Goal: Transaction & Acquisition: Purchase product/service

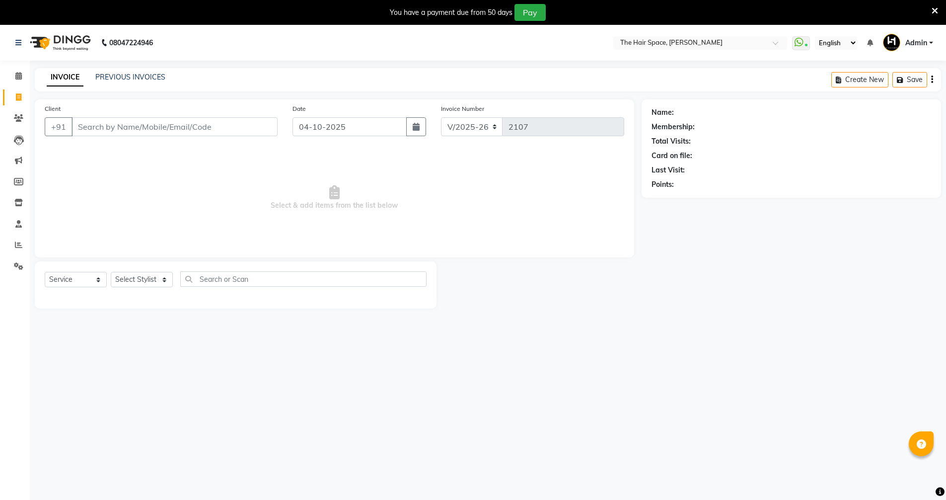
select select "6663"
select select "service"
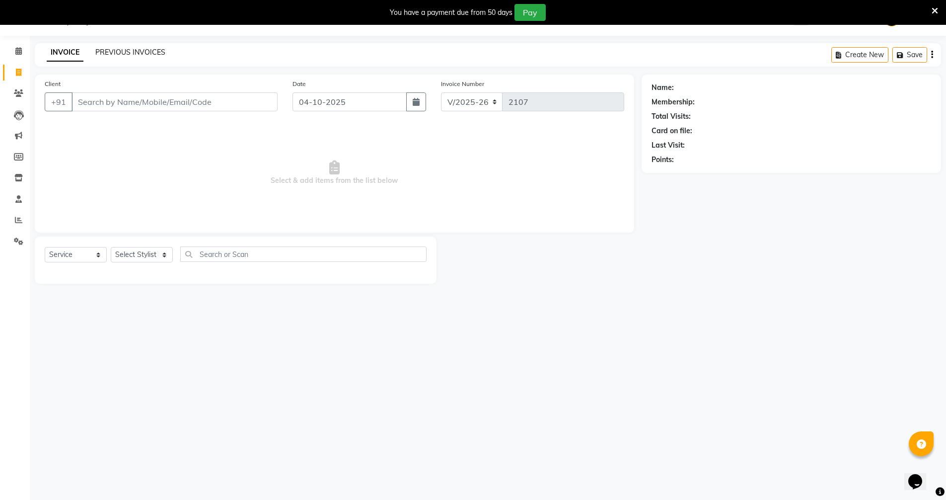
click at [137, 55] on link "PREVIOUS INVOICES" at bounding box center [130, 52] width 70 height 9
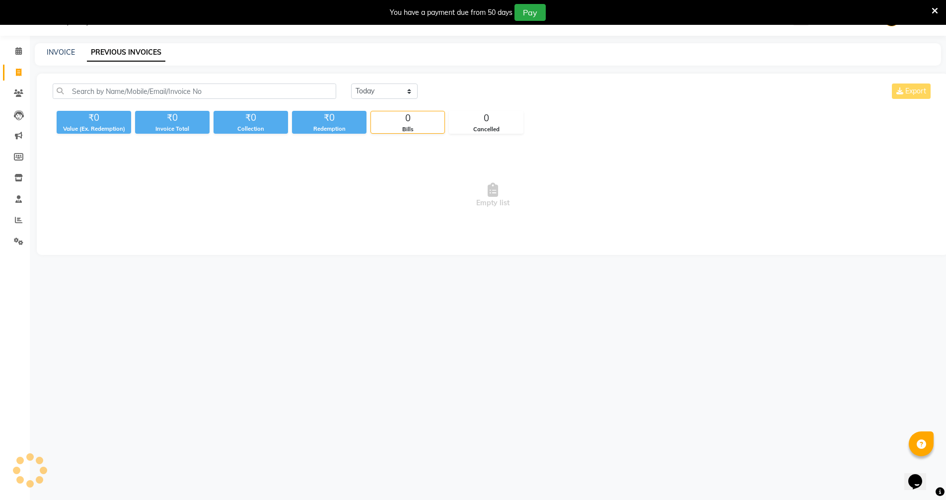
click at [137, 55] on link "PREVIOUS INVOICES" at bounding box center [126, 53] width 78 height 18
click at [379, 84] on select "[DATE] [DATE] Custom Range" at bounding box center [384, 90] width 67 height 15
select select "[DATE]"
click at [351, 83] on select "[DATE] [DATE] Custom Range" at bounding box center [384, 90] width 67 height 15
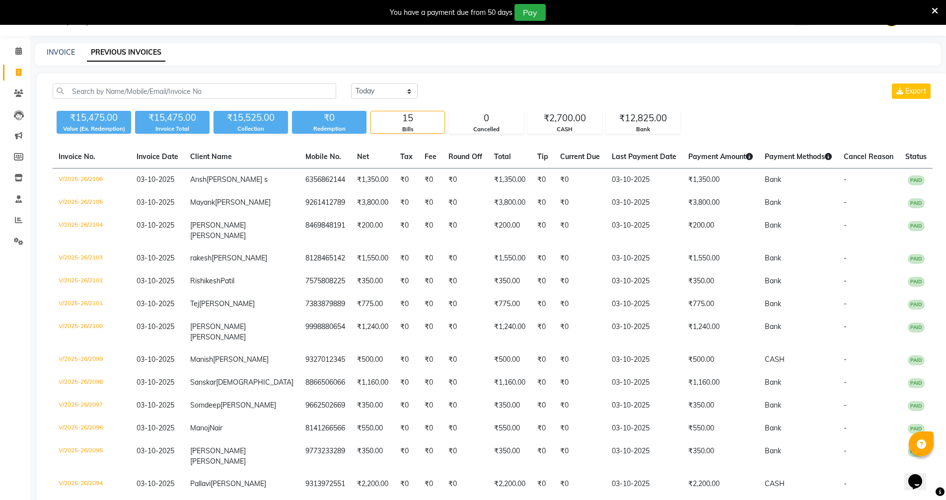
click at [936, 9] on icon at bounding box center [935, 10] width 6 height 9
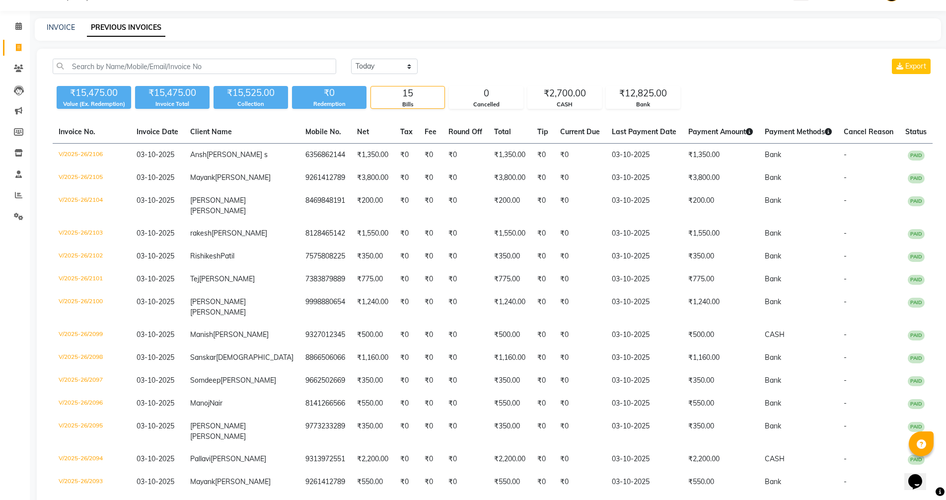
click at [776, 69] on div "[DATE] [DATE] Custom Range Export" at bounding box center [642, 66] width 582 height 15
click at [17, 196] on icon at bounding box center [18, 194] width 7 height 7
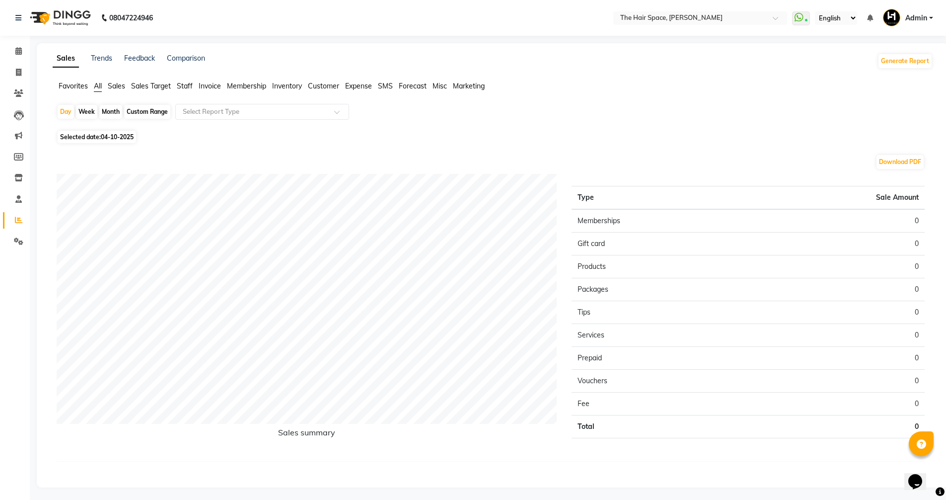
click at [152, 103] on app-reports "Favorites All Sales Sales Target Staff Invoice Membership Inventory Customer Ex…" at bounding box center [493, 279] width 892 height 396
click at [150, 111] on div "Custom Range" at bounding box center [147, 112] width 46 height 14
select select "10"
select select "2025"
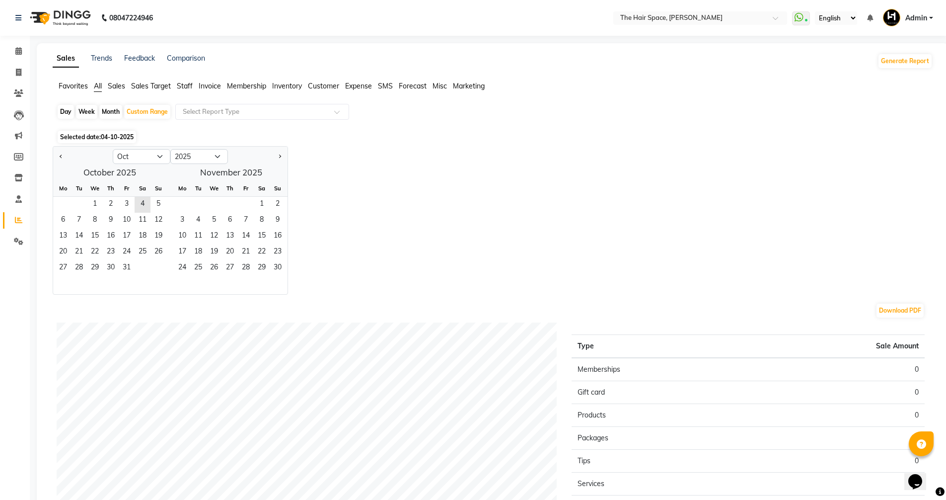
click at [63, 106] on div "Day" at bounding box center [66, 112] width 16 height 14
select select "10"
select select "2025"
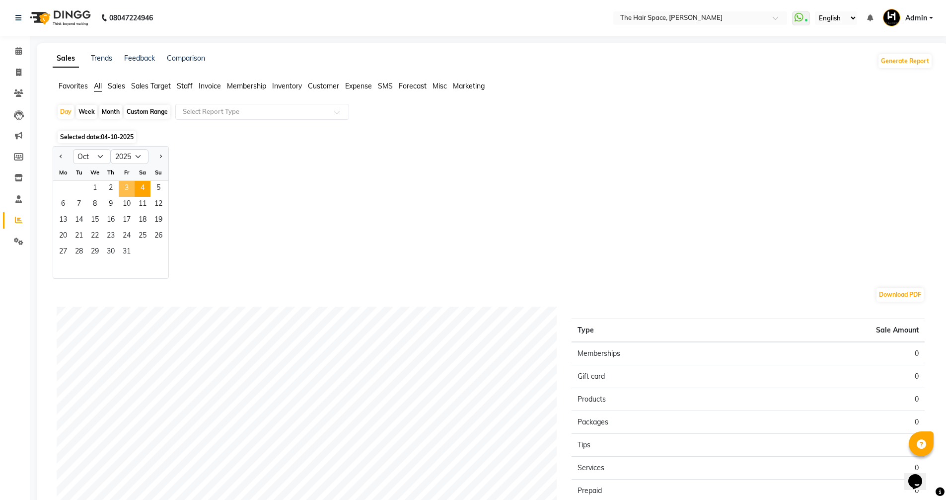
click at [123, 186] on span "3" at bounding box center [127, 189] width 16 height 16
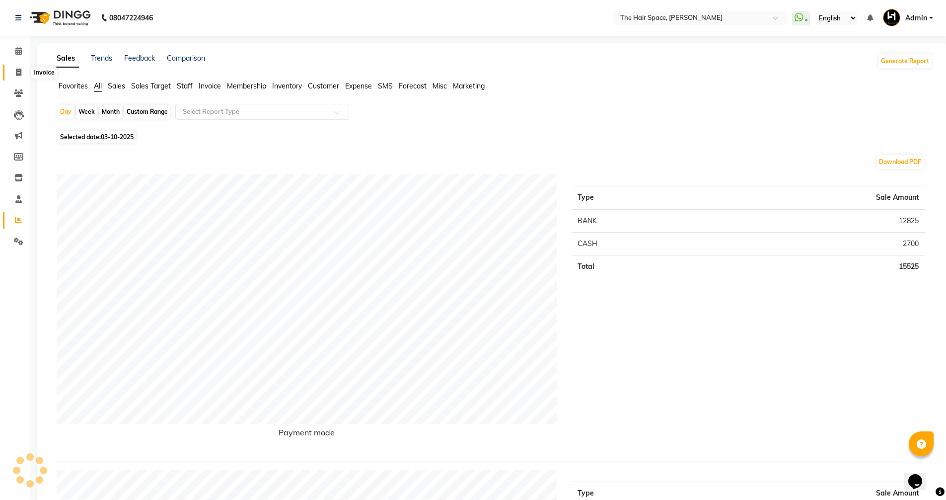
click at [17, 69] on icon at bounding box center [18, 72] width 5 height 7
select select "service"
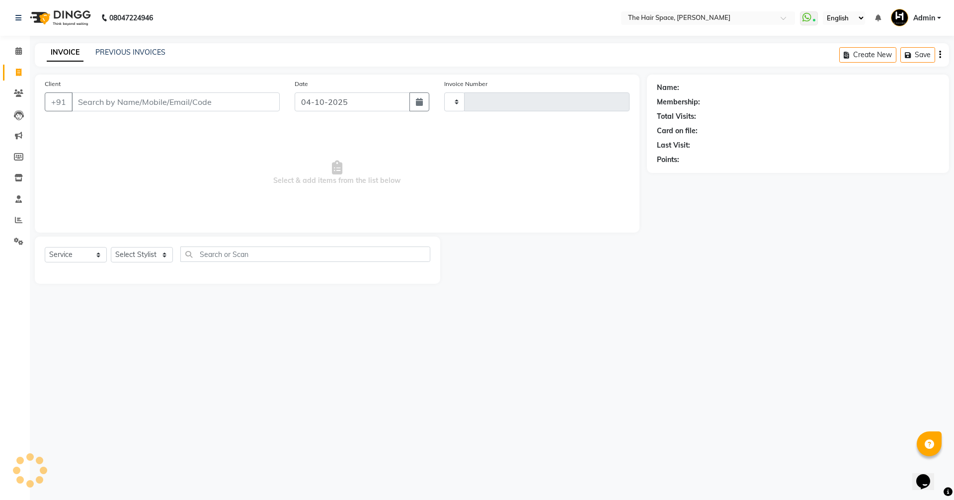
type input "2107"
select select "6663"
click at [127, 55] on link "PREVIOUS INVOICES" at bounding box center [130, 52] width 70 height 9
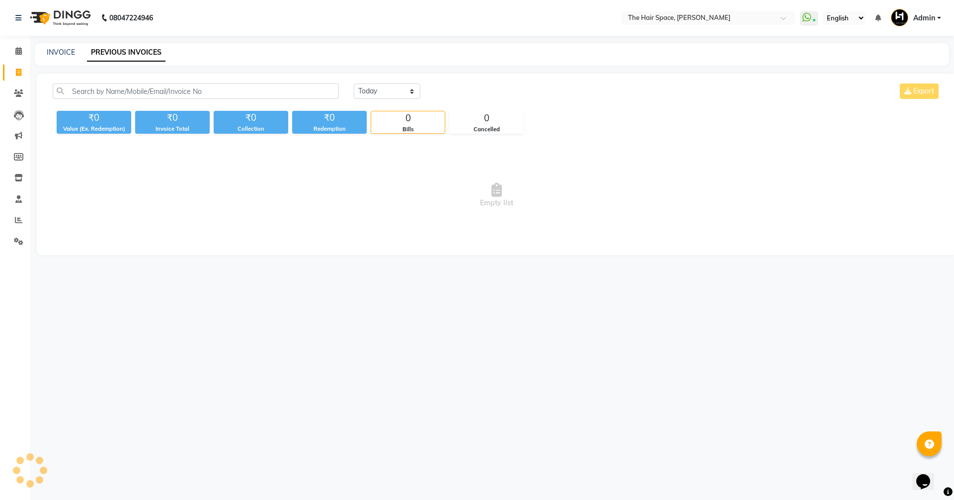
click at [132, 46] on link "PREVIOUS INVOICES" at bounding box center [126, 53] width 78 height 18
drag, startPoint x: 398, startPoint y: 89, endPoint x: 394, endPoint y: 98, distance: 10.0
click at [398, 89] on select "[DATE] [DATE] Custom Range" at bounding box center [387, 90] width 67 height 15
select select "[DATE]"
click at [354, 83] on select "[DATE] [DATE] Custom Range" at bounding box center [387, 90] width 67 height 15
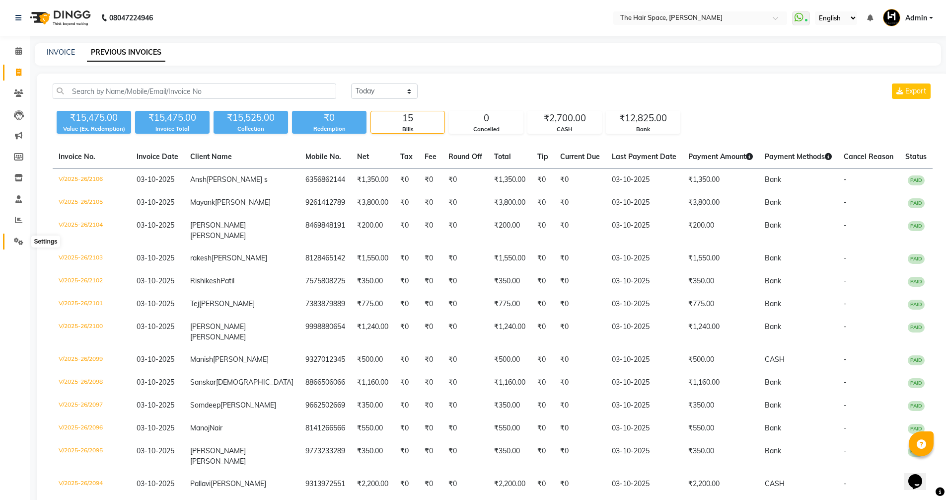
click at [13, 238] on span at bounding box center [18, 241] width 17 height 11
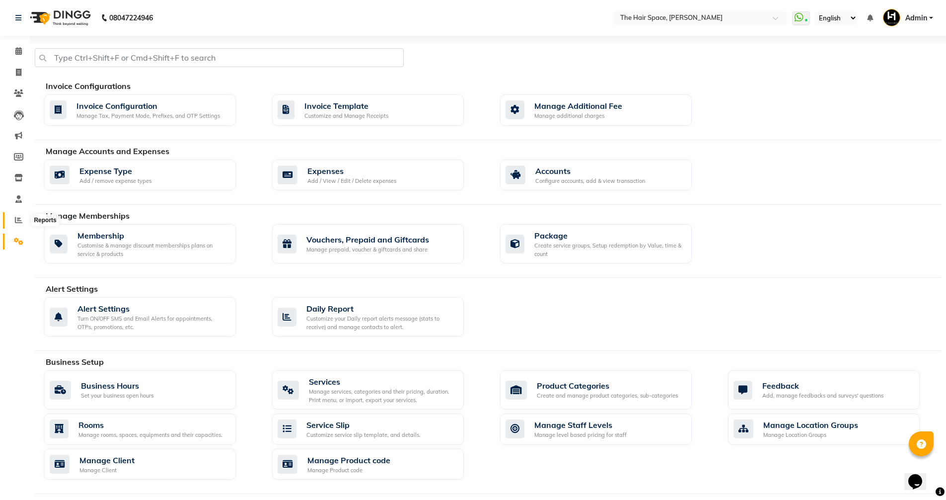
click at [21, 219] on icon at bounding box center [18, 219] width 7 height 7
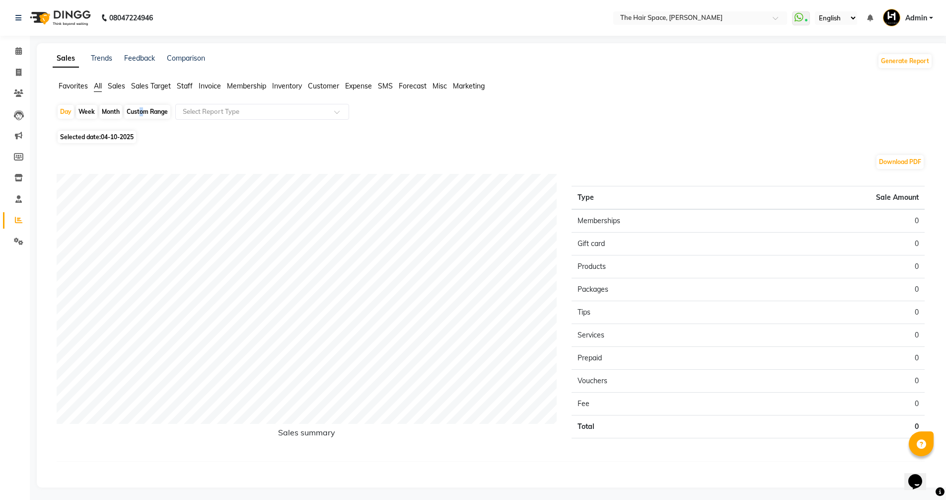
click at [139, 111] on div "Custom Range" at bounding box center [147, 112] width 46 height 14
select select "10"
select select "2025"
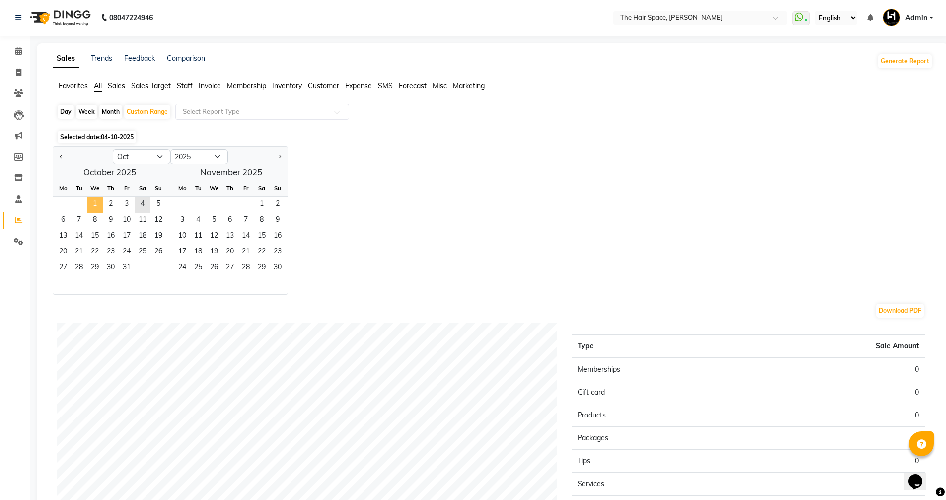
click at [94, 200] on span "1" at bounding box center [95, 205] width 16 height 16
click at [143, 201] on span "4" at bounding box center [143, 205] width 16 height 16
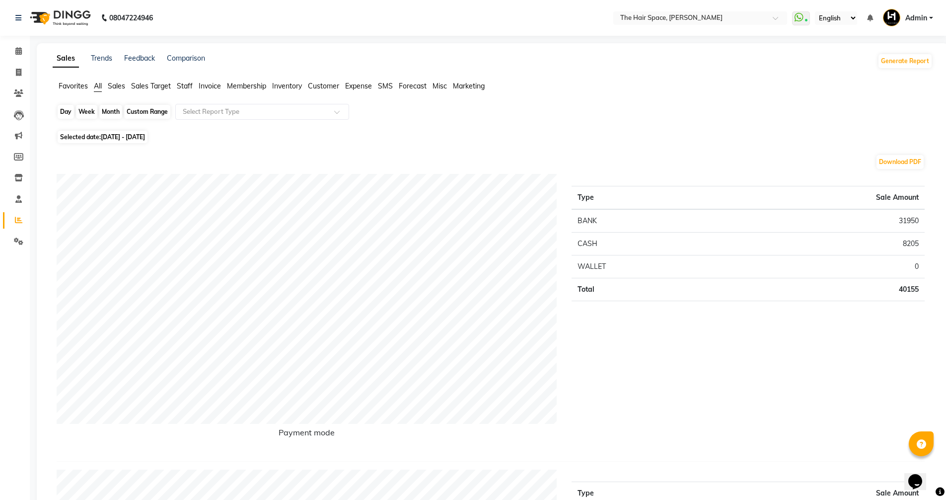
click at [139, 111] on div "Custom Range" at bounding box center [147, 112] width 46 height 14
select select "10"
select select "2025"
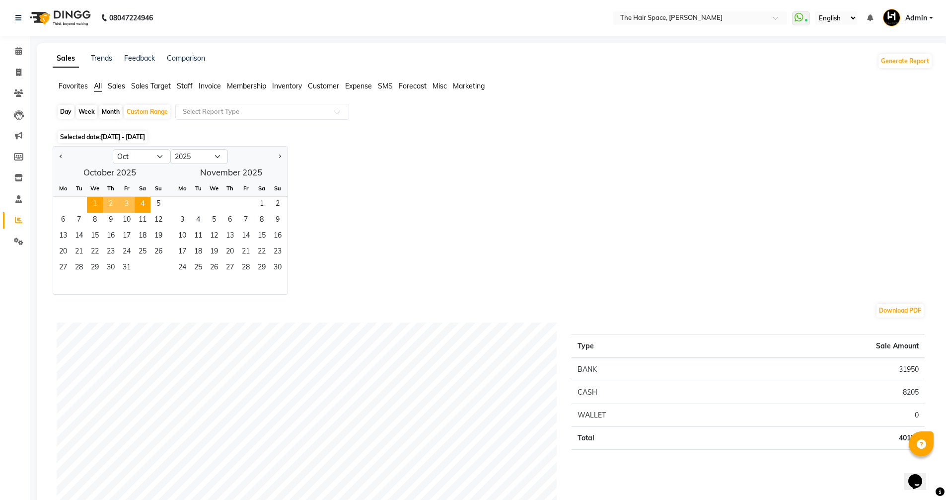
click at [70, 110] on div "Day" at bounding box center [66, 112] width 16 height 14
select select "10"
select select "2025"
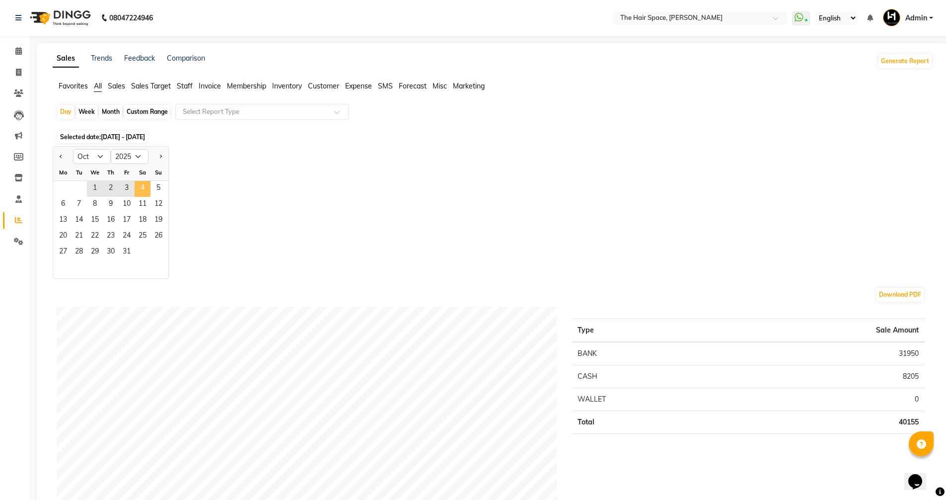
click at [137, 182] on span "4" at bounding box center [143, 189] width 16 height 16
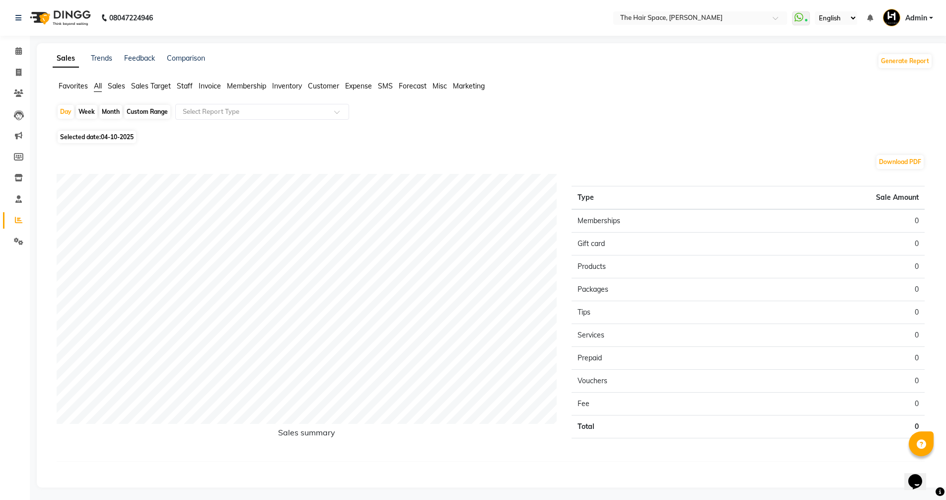
click at [96, 129] on div "Day Week Month Custom Range Select Report Type Selected date: [DATE] Download P…" at bounding box center [493, 291] width 880 height 374
click at [96, 137] on span "Selected date: [DATE]" at bounding box center [97, 137] width 78 height 12
select select "10"
select select "2025"
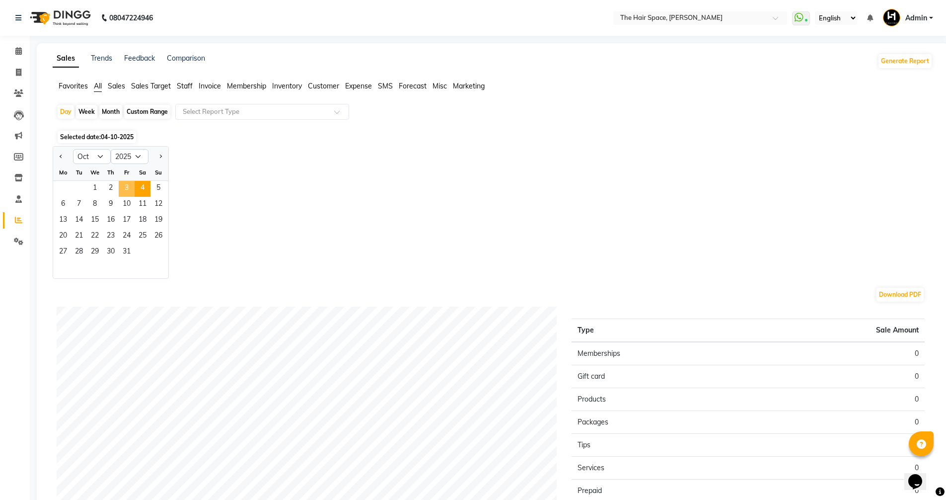
click at [127, 187] on span "3" at bounding box center [127, 189] width 16 height 16
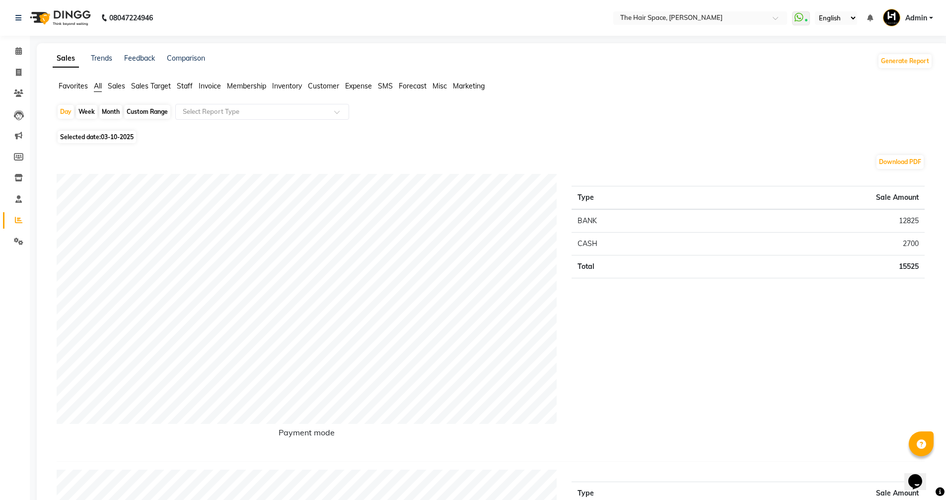
click at [141, 112] on div "Custom Range" at bounding box center [147, 112] width 46 height 14
select select "10"
select select "2025"
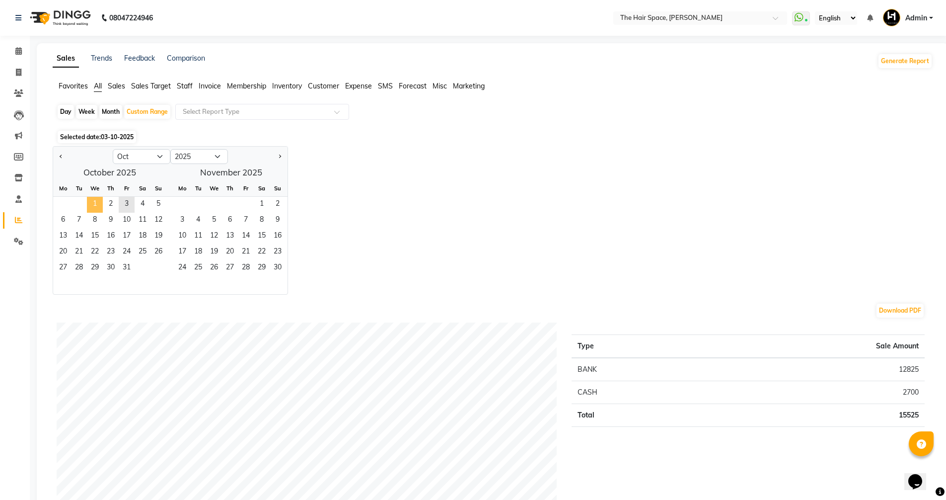
click at [94, 205] on span "1" at bounding box center [95, 205] width 16 height 16
click at [106, 205] on span "2" at bounding box center [111, 205] width 16 height 16
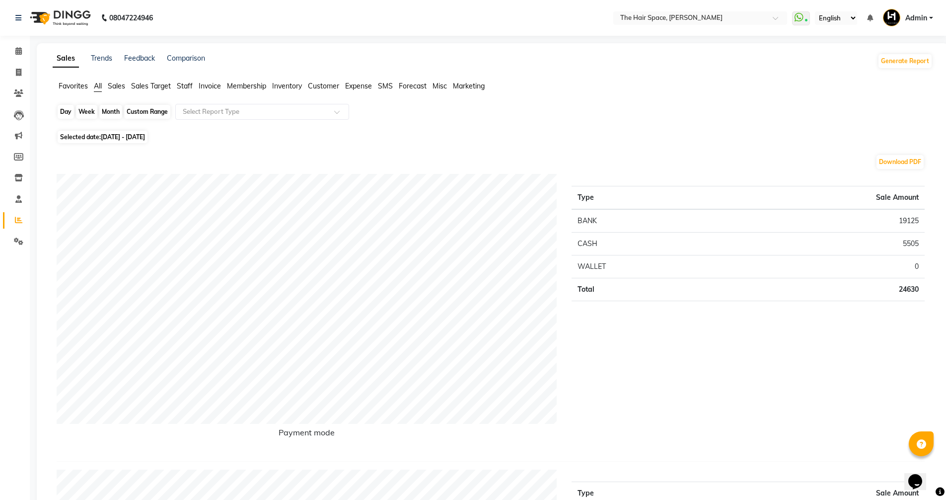
click at [157, 111] on div "Custom Range" at bounding box center [147, 112] width 46 height 14
select select "10"
select select "2025"
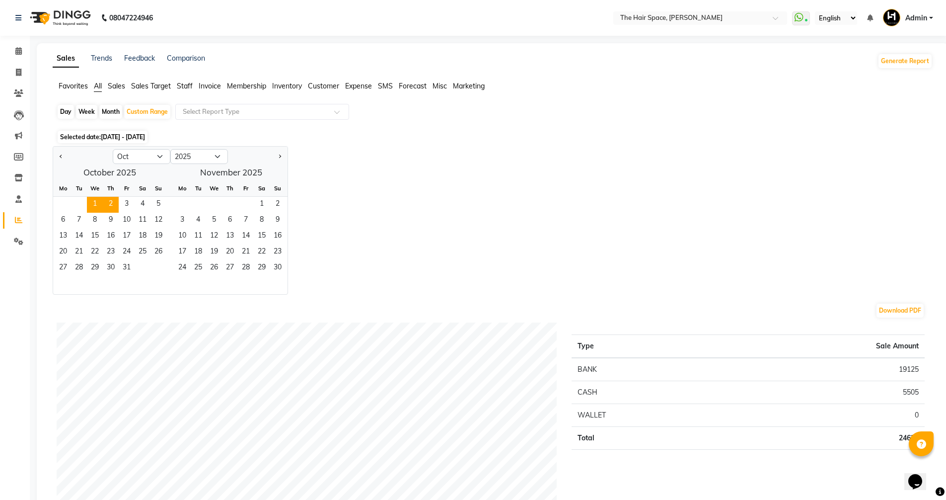
drag, startPoint x: 542, startPoint y: 176, endPoint x: 318, endPoint y: 170, distance: 223.6
click at [529, 176] on div "Jan Feb Mar Apr May Jun [DATE] Aug Sep Oct Nov [DATE] 2016 2017 2018 2019 2020 …" at bounding box center [493, 220] width 880 height 149
click at [22, 241] on icon at bounding box center [18, 240] width 9 height 7
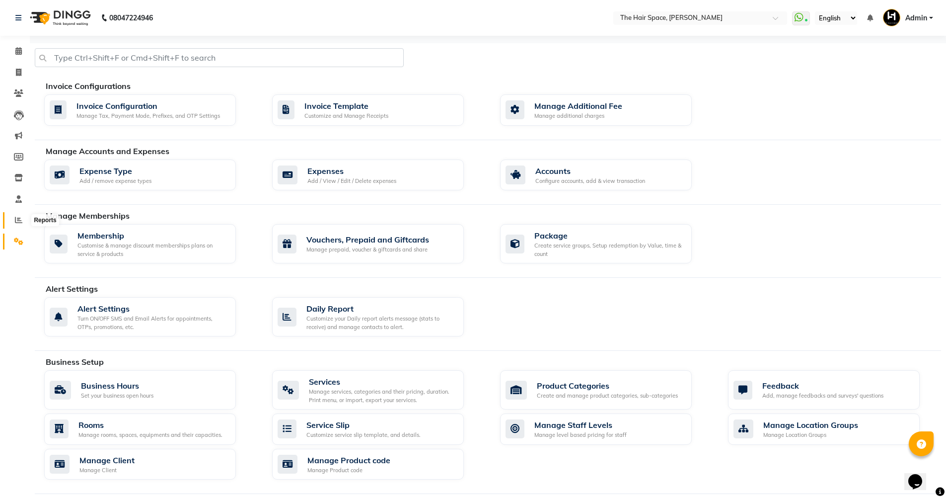
click at [21, 218] on icon at bounding box center [18, 219] width 7 height 7
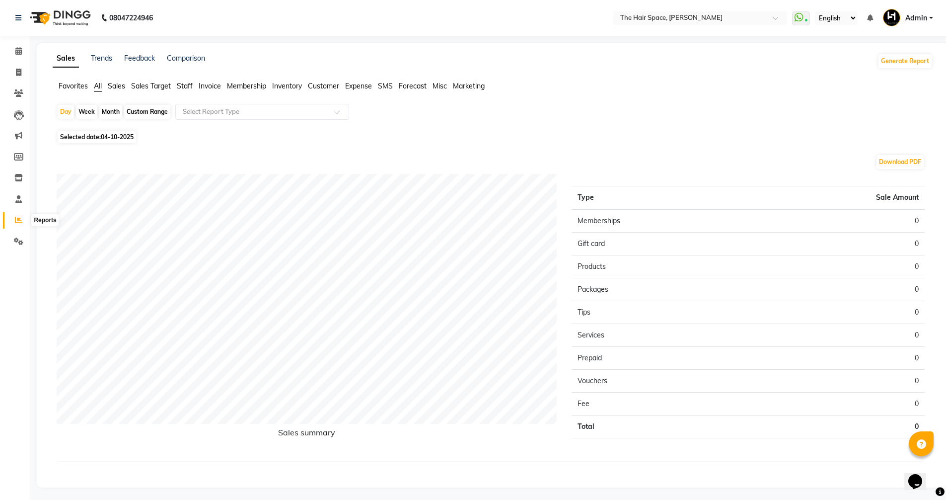
click at [18, 216] on icon at bounding box center [18, 219] width 7 height 7
click at [69, 91] on li "Favorites" at bounding box center [73, 86] width 29 height 10
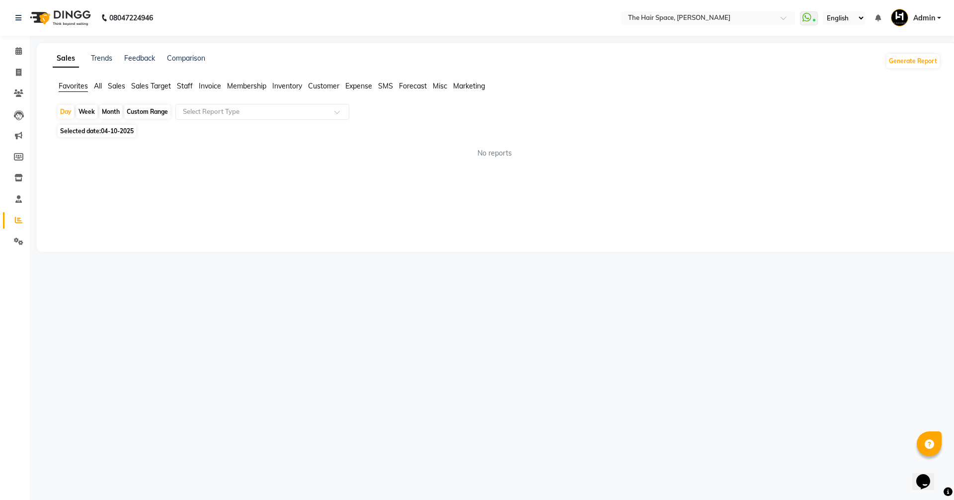
click at [99, 87] on span "All" at bounding box center [98, 85] width 8 height 9
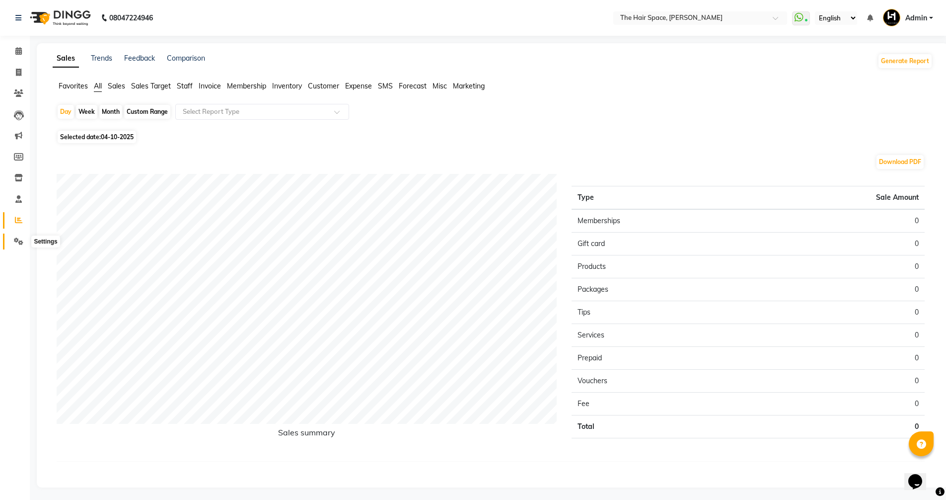
click at [17, 236] on span at bounding box center [18, 241] width 17 height 11
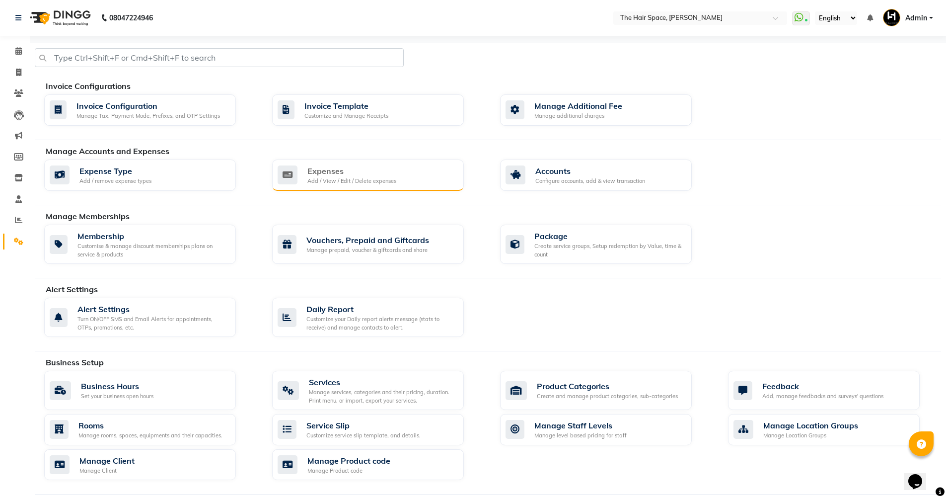
click at [384, 172] on div "Expenses" at bounding box center [352, 171] width 89 height 12
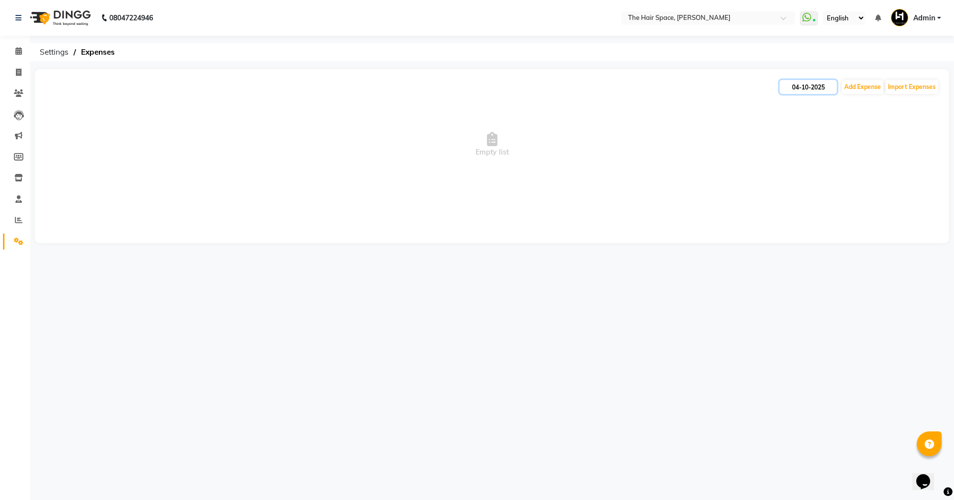
click at [821, 82] on input "04-10-2025" at bounding box center [808, 87] width 57 height 14
select select "10"
select select "2025"
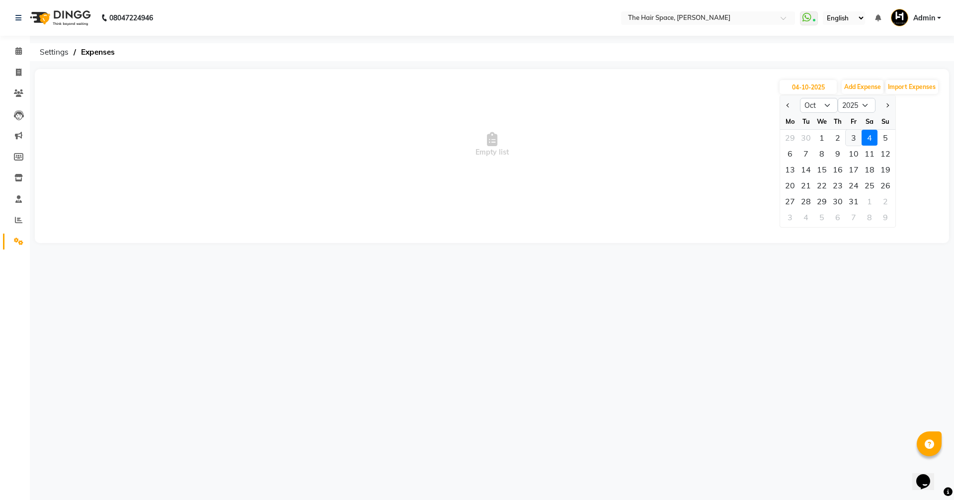
click at [852, 134] on div "3" at bounding box center [854, 138] width 16 height 16
type input "03-10-2025"
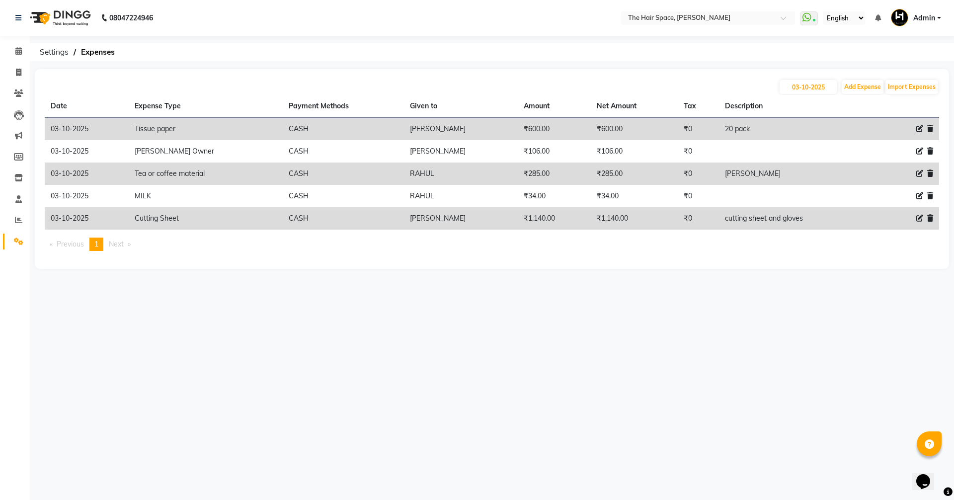
drag, startPoint x: 0, startPoint y: 54, endPoint x: 8, endPoint y: 61, distance: 10.2
click at [5, 58] on li "Calendar" at bounding box center [15, 51] width 30 height 21
click at [17, 68] on span at bounding box center [18, 72] width 17 height 11
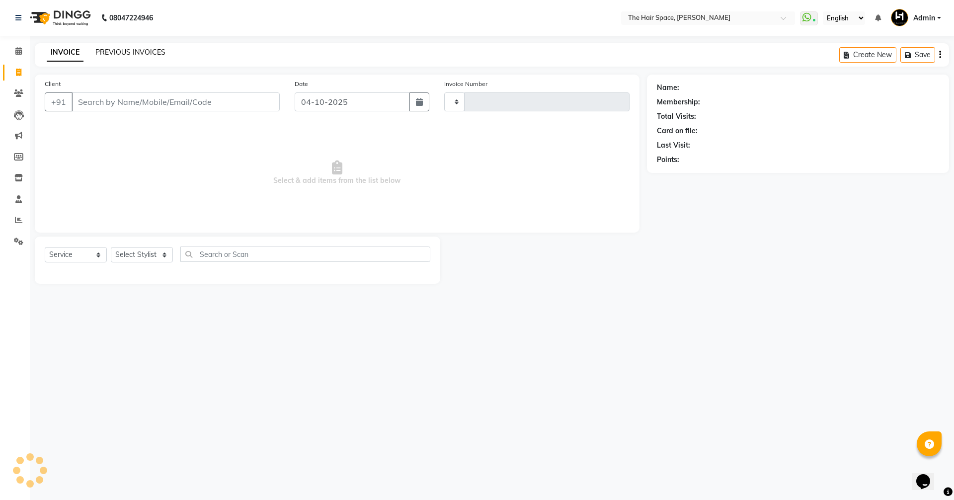
click at [145, 51] on link "PREVIOUS INVOICES" at bounding box center [130, 52] width 70 height 9
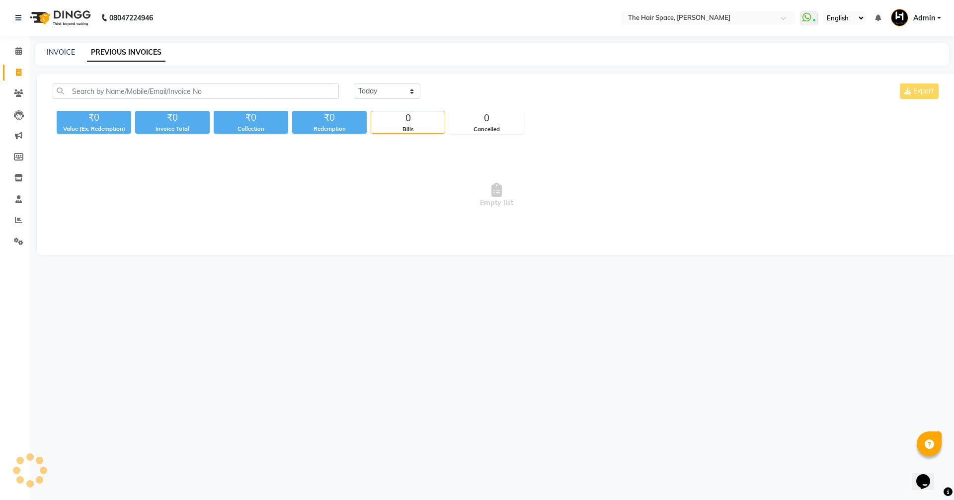
drag, startPoint x: 362, startPoint y: 101, endPoint x: 370, endPoint y: 94, distance: 10.6
click at [364, 100] on div "[DATE] [DATE] Custom Range Export" at bounding box center [647, 94] width 602 height 23
click at [370, 94] on select "[DATE] [DATE] Custom Range" at bounding box center [387, 90] width 67 height 15
select select "[DATE]"
click at [354, 83] on select "[DATE] [DATE] Custom Range" at bounding box center [387, 90] width 67 height 15
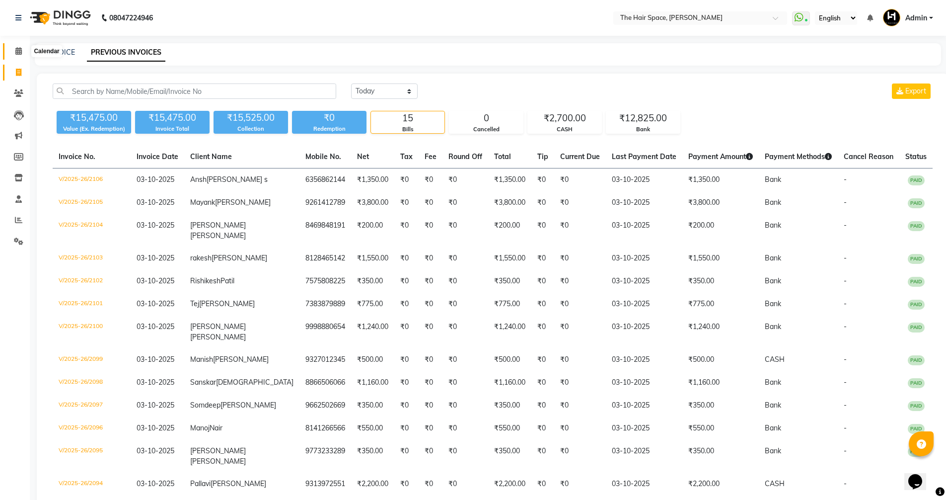
click at [22, 52] on span at bounding box center [18, 51] width 17 height 11
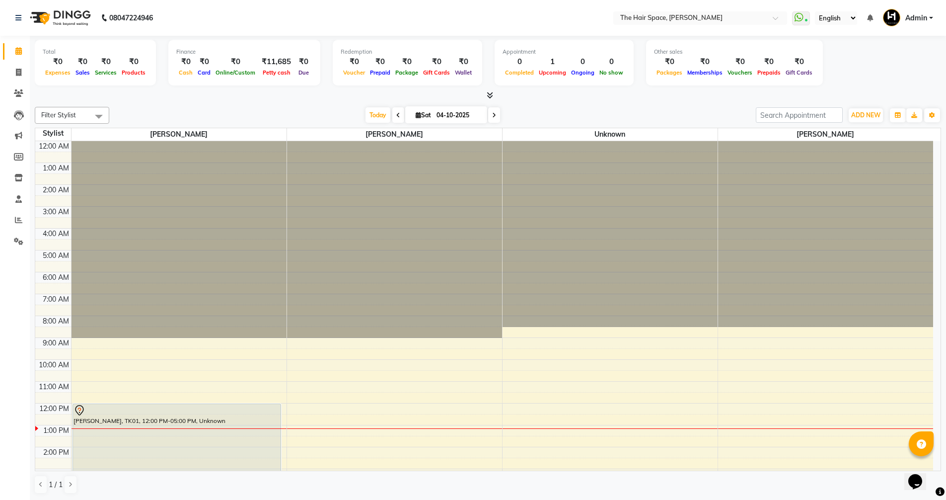
click at [393, 112] on span at bounding box center [398, 114] width 12 height 15
type input "03-10-2025"
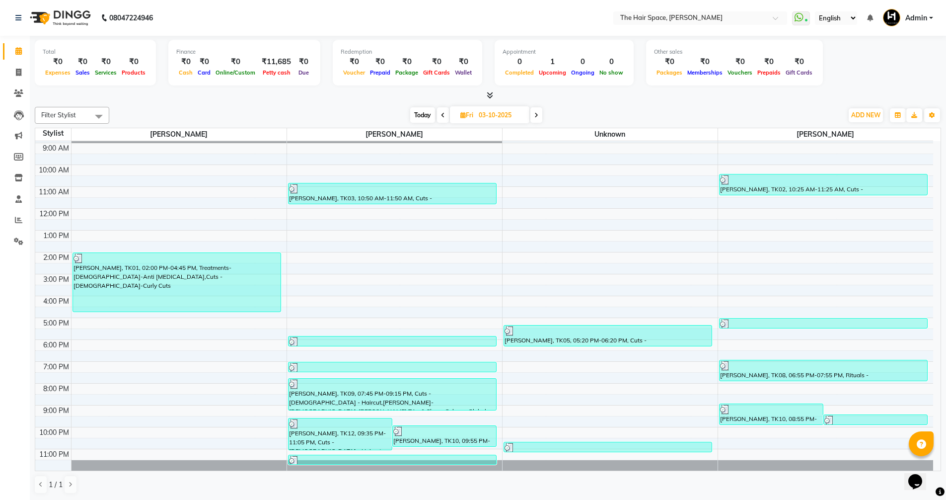
scroll to position [0, 0]
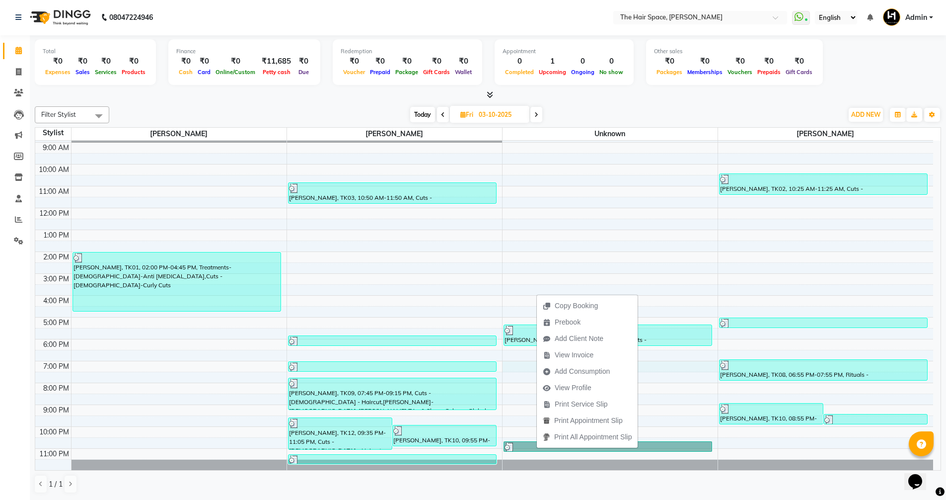
click at [661, 370] on div "7:00 AM 8:00 AM 9:00 AM 10:00 AM 11:00 AM 12:00 PM 1:00 PM 2:00 PM 3:00 PM 4:00…" at bounding box center [484, 284] width 898 height 371
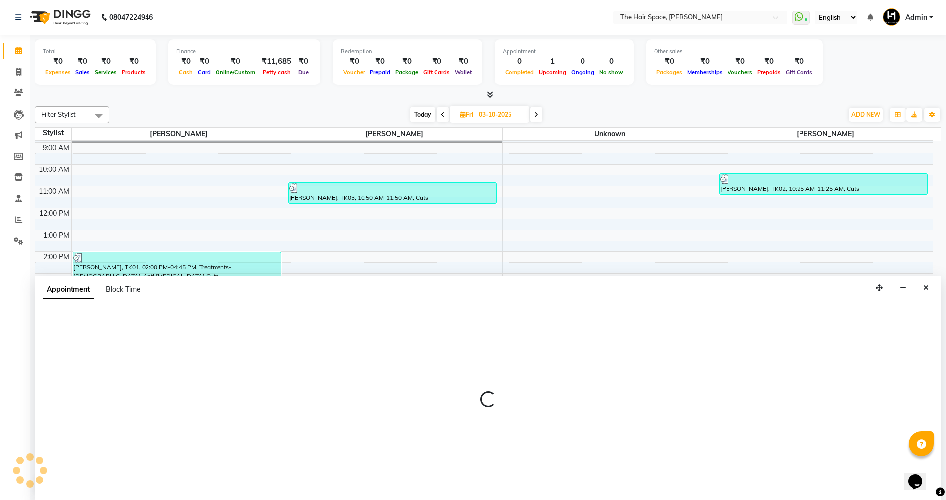
select select "66184"
select select "1140"
select select "tentative"
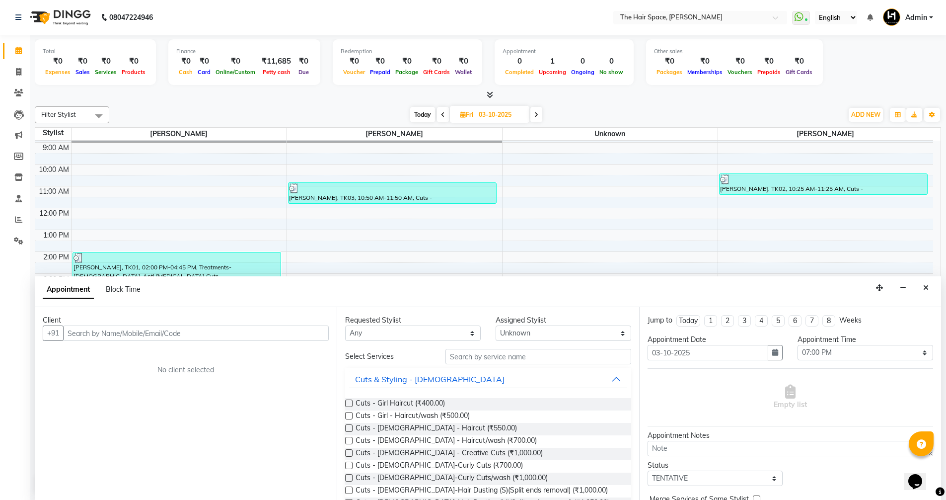
click at [220, 113] on div "[DATE] [DATE]" at bounding box center [476, 114] width 724 height 15
click at [13, 46] on span at bounding box center [18, 50] width 17 height 11
click at [14, 48] on span at bounding box center [18, 50] width 17 height 11
click at [901, 293] on button "button" at bounding box center [903, 287] width 15 height 15
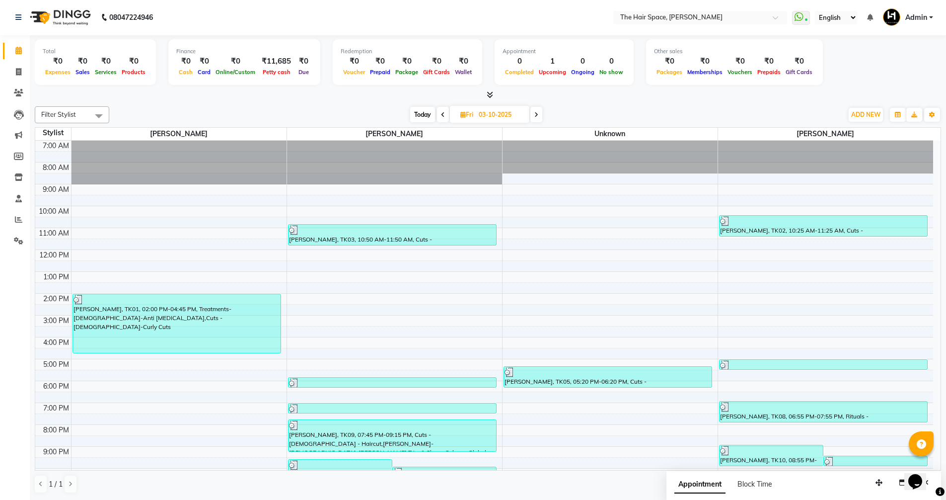
scroll to position [0, 0]
click at [23, 70] on span at bounding box center [18, 72] width 17 height 11
select select "service"
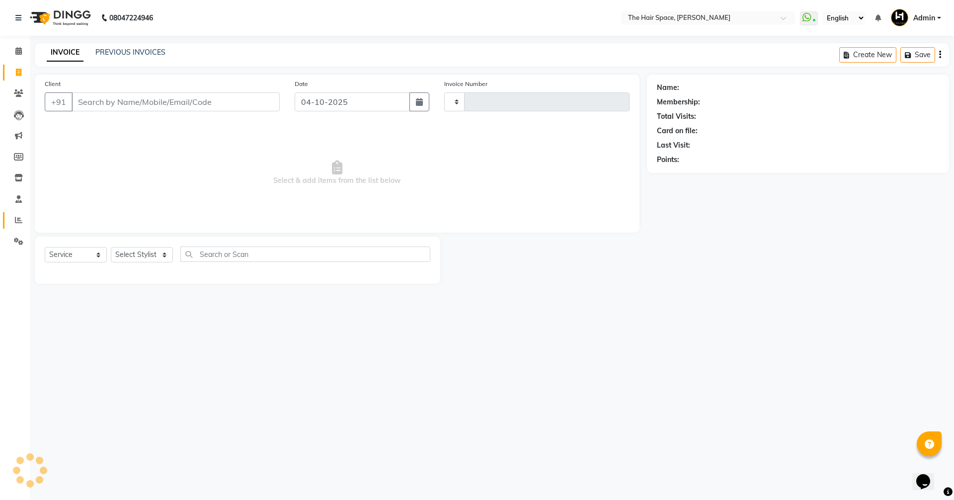
type input "2107"
select select "6663"
click at [19, 222] on icon at bounding box center [18, 219] width 7 height 7
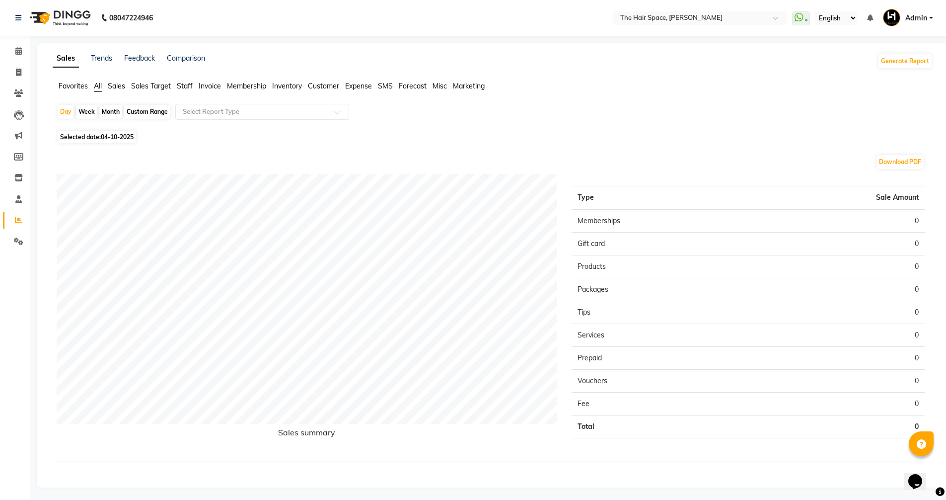
click at [132, 135] on span "04-10-2025" at bounding box center [117, 136] width 33 height 7
select select "10"
select select "2025"
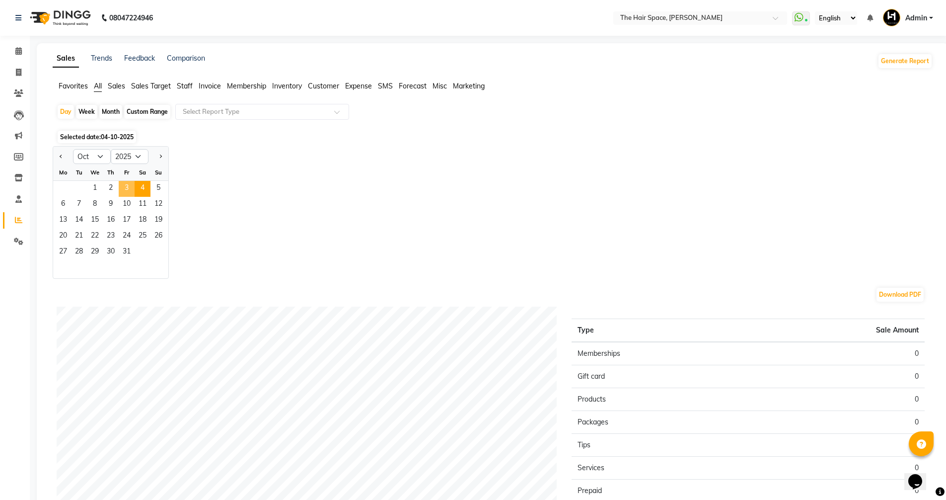
click at [130, 190] on span "3" at bounding box center [127, 189] width 16 height 16
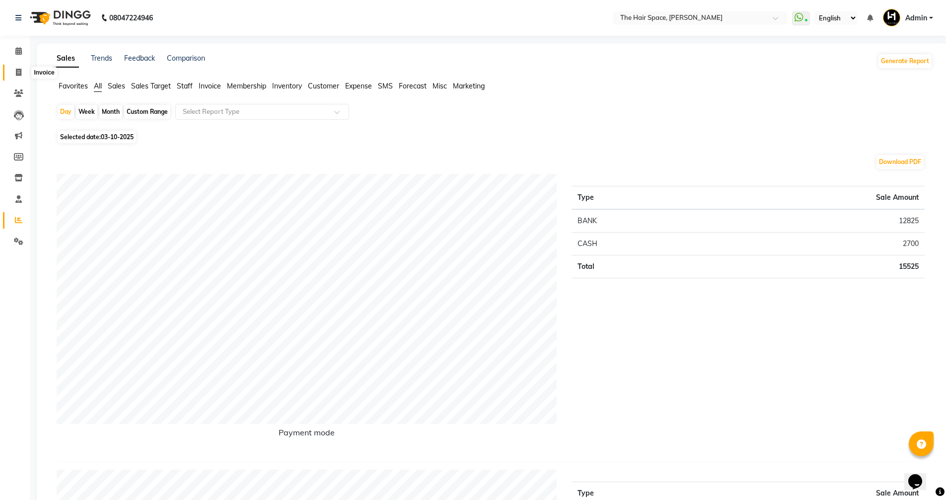
click at [13, 77] on span at bounding box center [18, 72] width 17 height 11
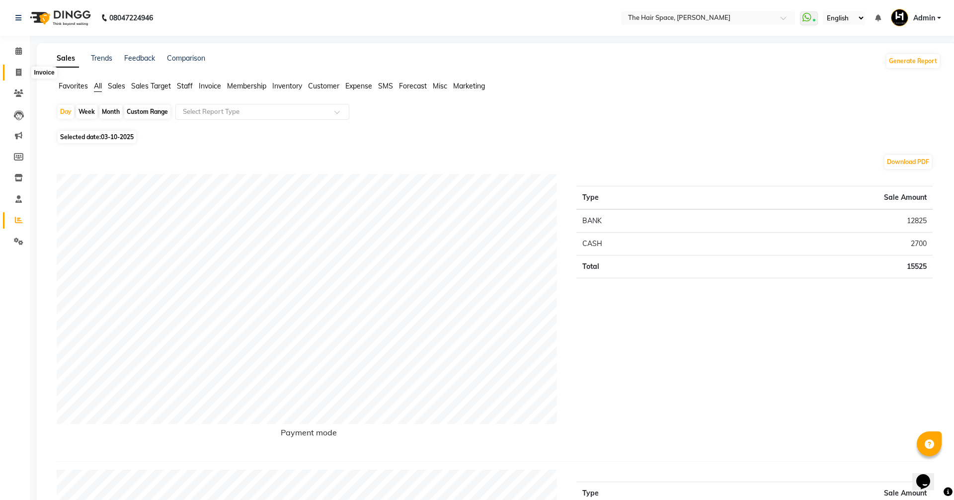
select select "6663"
select select "service"
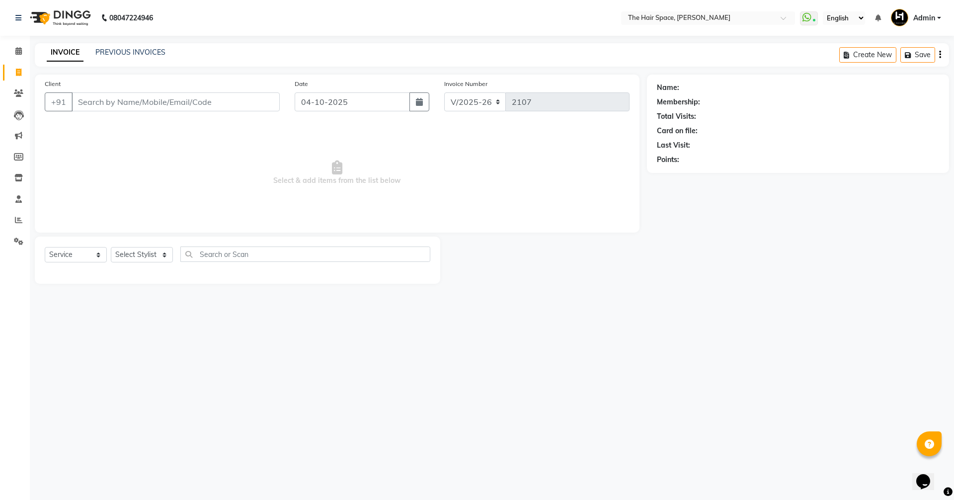
click at [573, 274] on div at bounding box center [543, 259] width 207 height 47
click at [109, 101] on input "Client" at bounding box center [176, 101] width 208 height 19
click at [120, 98] on input "Client" at bounding box center [176, 101] width 208 height 19
type input "7978284998"
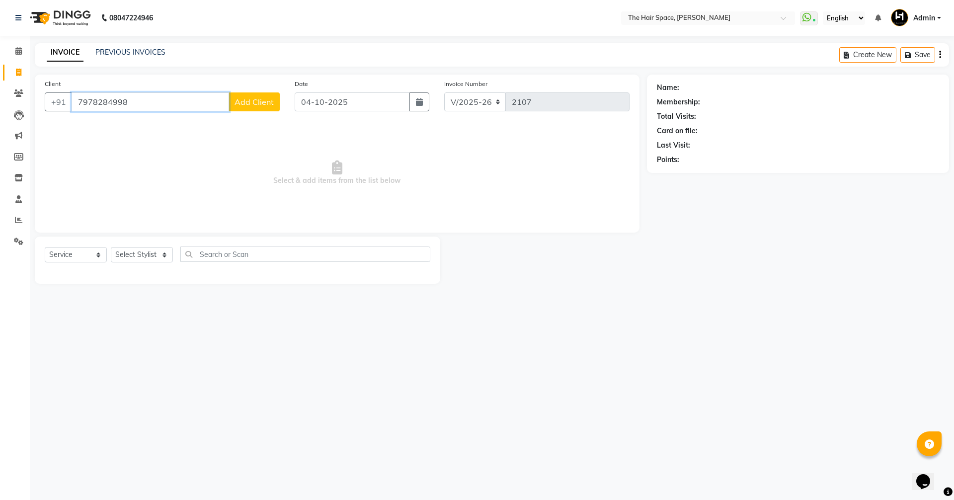
drag, startPoint x: 177, startPoint y: 101, endPoint x: 72, endPoint y: 100, distance: 105.3
click at [72, 100] on input "7978284998" at bounding box center [150, 101] width 157 height 19
click at [107, 104] on input "Client" at bounding box center [176, 101] width 208 height 19
type input "8095850299"
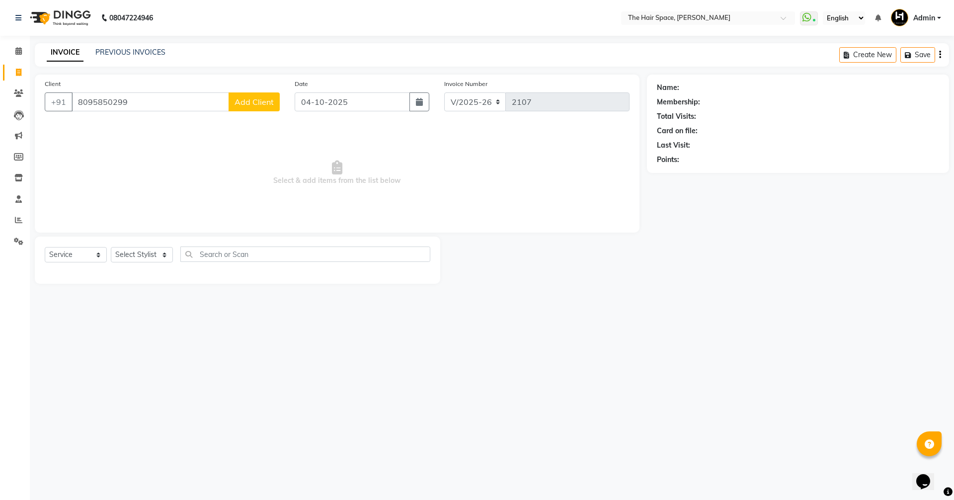
click at [264, 97] on span "Add Client" at bounding box center [253, 102] width 39 height 10
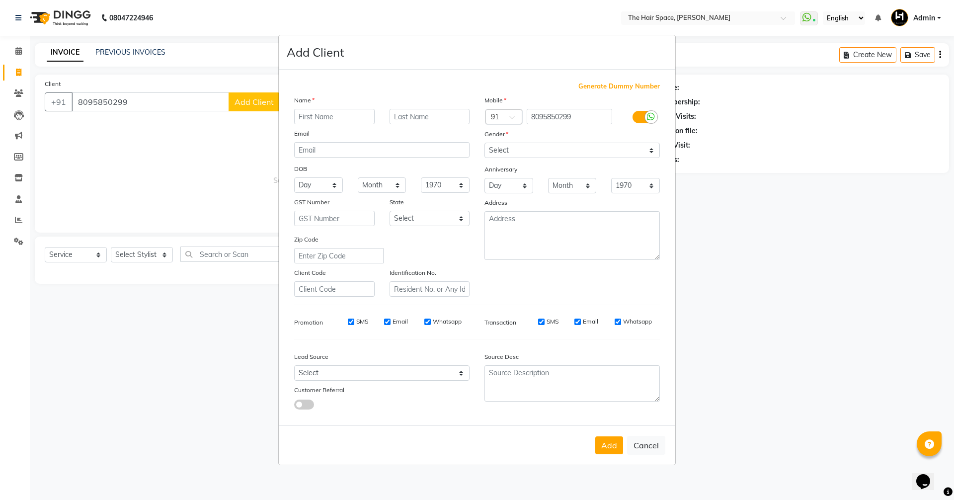
click at [313, 119] on input "text" at bounding box center [334, 116] width 80 height 15
type input "P"
click at [578, 108] on div "Mobile" at bounding box center [572, 102] width 190 height 14
click at [580, 112] on div "Mobile Country Code × 91 8095850299 Gender Select [DEMOGRAPHIC_DATA] [DEMOGRAPH…" at bounding box center [572, 196] width 190 height 202
click at [580, 112] on input "8095850299" at bounding box center [570, 116] width 86 height 15
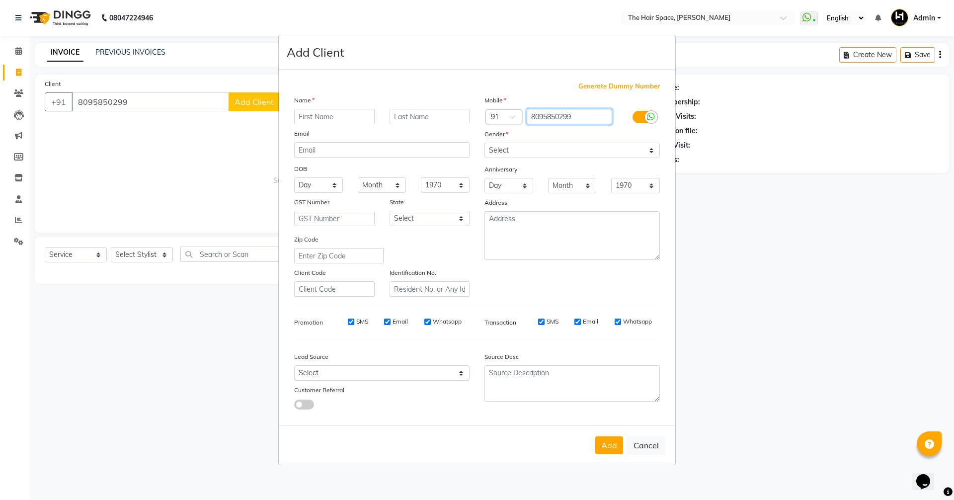
click at [580, 112] on input "8095850299" at bounding box center [570, 116] width 86 height 15
click at [648, 448] on button "Cancel" at bounding box center [646, 445] width 38 height 19
select select
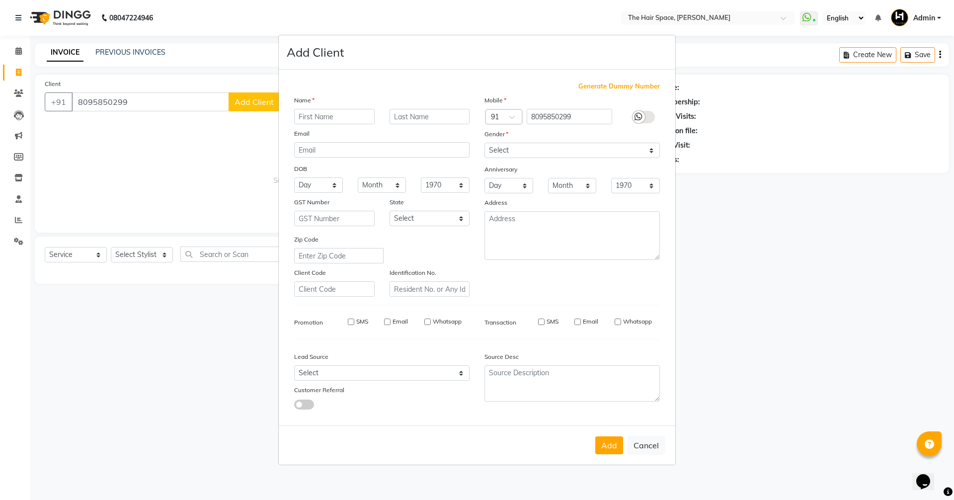
select select
checkbox input "false"
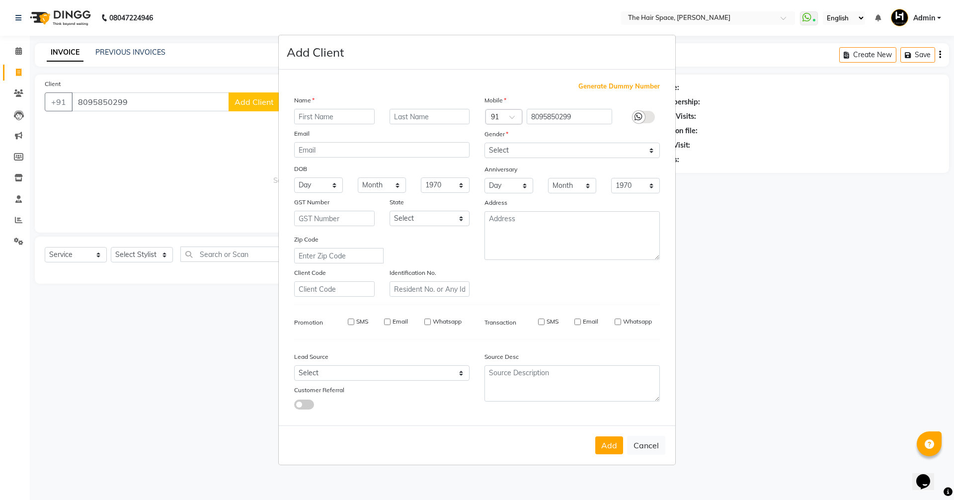
checkbox input "false"
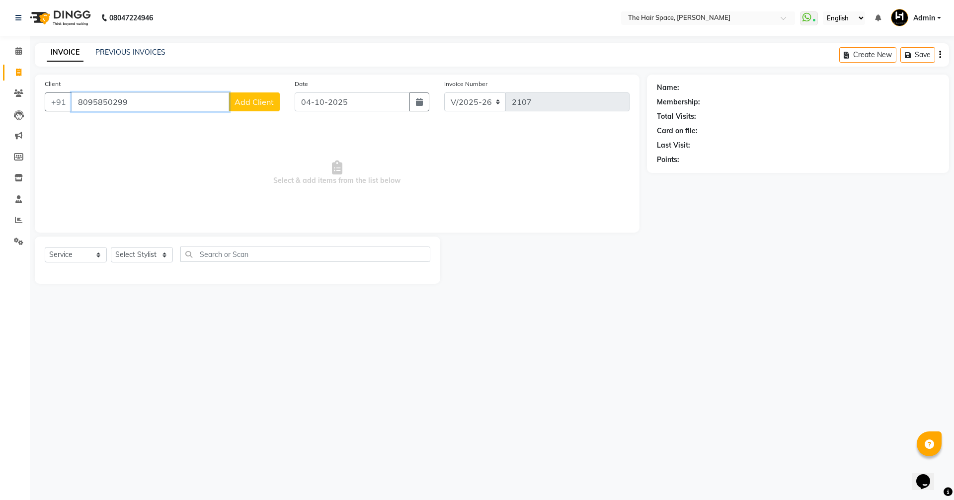
drag, startPoint x: 102, startPoint y: 95, endPoint x: 0, endPoint y: 85, distance: 102.8
click at [0, 85] on app-home "08047224946 Select Location × The Hair Space, [PERSON_NAME] WhatsApp Status ✕ S…" at bounding box center [477, 149] width 954 height 299
click at [121, 139] on span "[PERSON_NAME]" at bounding box center [115, 141] width 64 height 10
type input "9606072682"
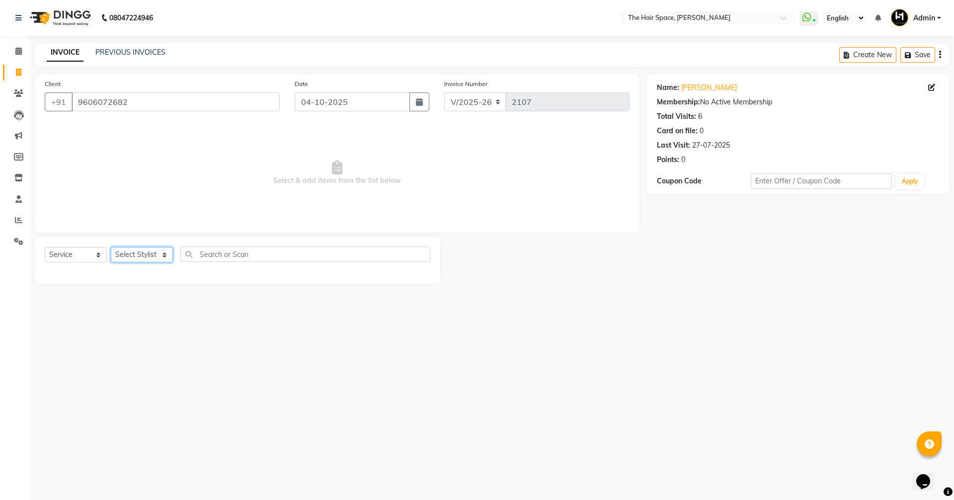
click at [140, 250] on select "Select Stylist [PERSON_NAME] Nai [PERSON_NAME] [PERSON_NAME] Unknown" at bounding box center [142, 254] width 62 height 15
select select "51967"
click at [111, 247] on select "Select Stylist [PERSON_NAME] Nai [PERSON_NAME] [PERSON_NAME] Unknown" at bounding box center [142, 254] width 62 height 15
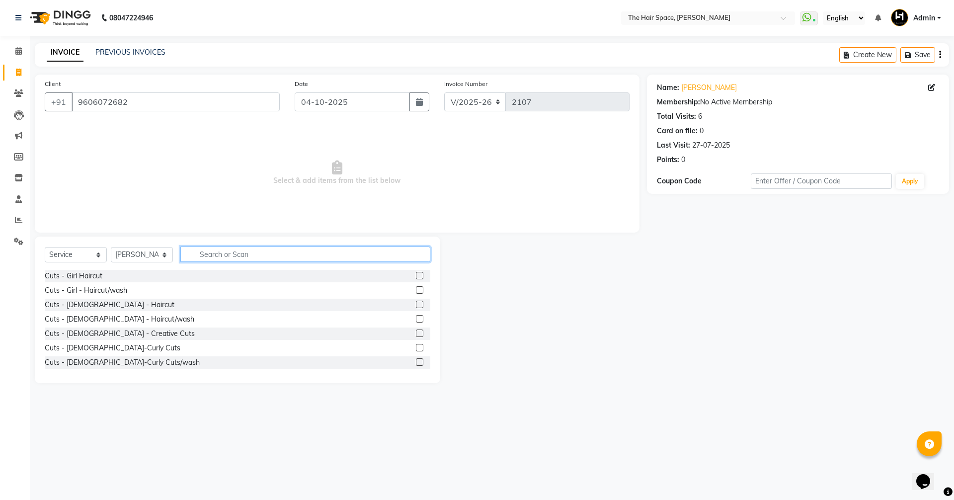
click at [220, 256] on input "text" at bounding box center [305, 253] width 250 height 15
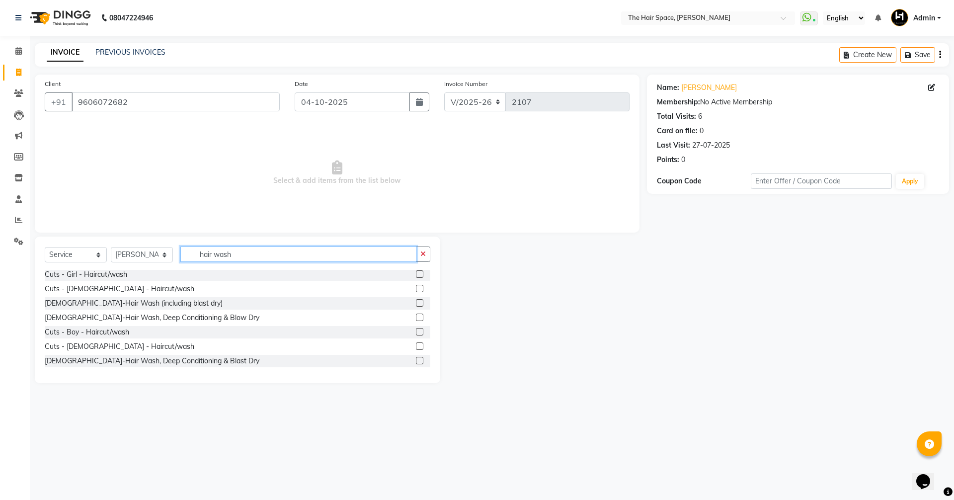
drag, startPoint x: 232, startPoint y: 252, endPoint x: 212, endPoint y: 254, distance: 19.4
click at [212, 254] on input "hair wash" at bounding box center [298, 253] width 236 height 15
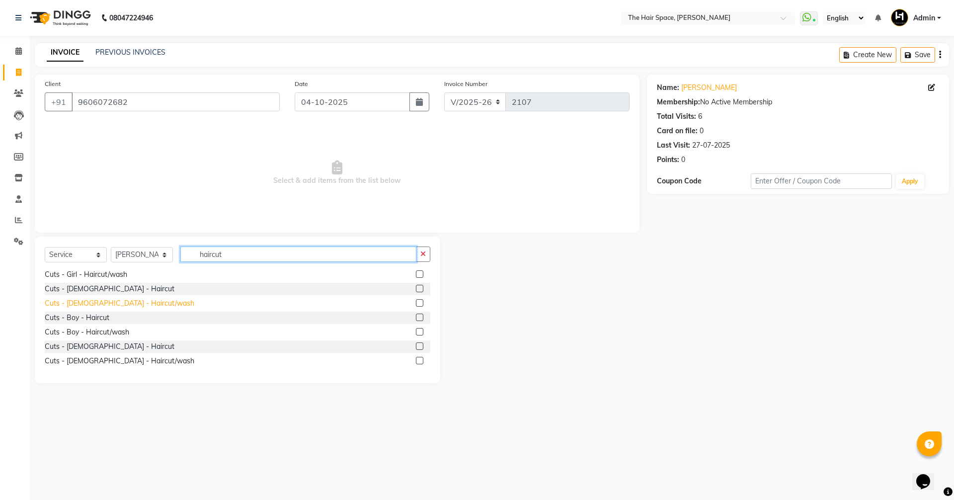
type input "haircut"
click at [93, 305] on div "Cuts - [DEMOGRAPHIC_DATA] - Haircut/wash" at bounding box center [120, 303] width 150 height 10
checkbox input "false"
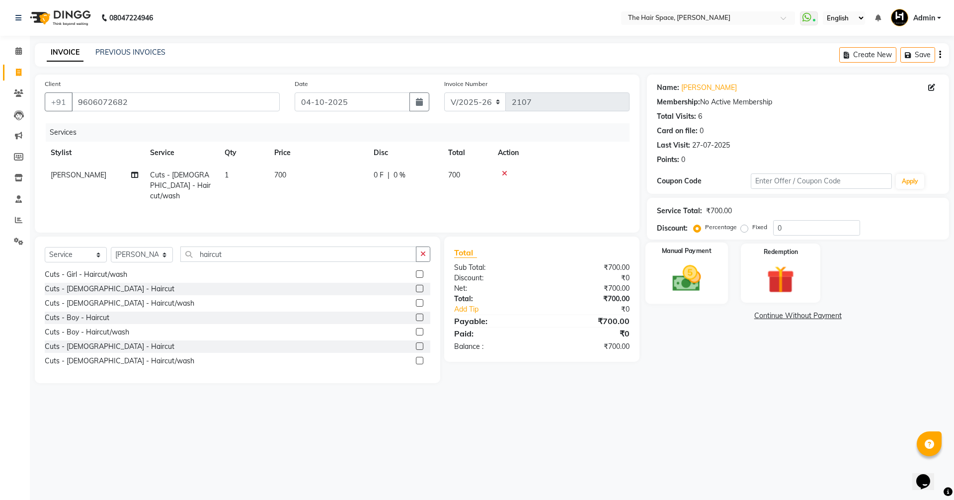
click at [711, 266] on div "Manual Payment" at bounding box center [686, 272] width 82 height 61
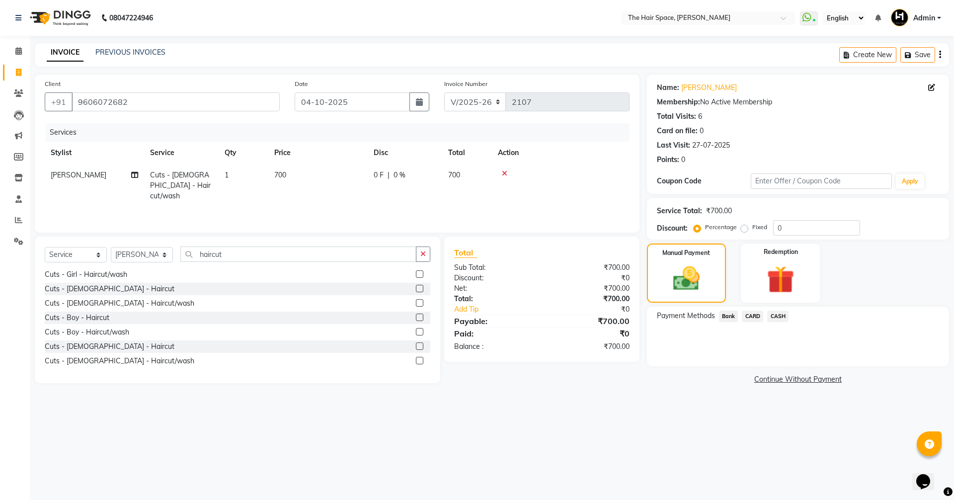
click at [727, 312] on span "Bank" at bounding box center [728, 316] width 19 height 11
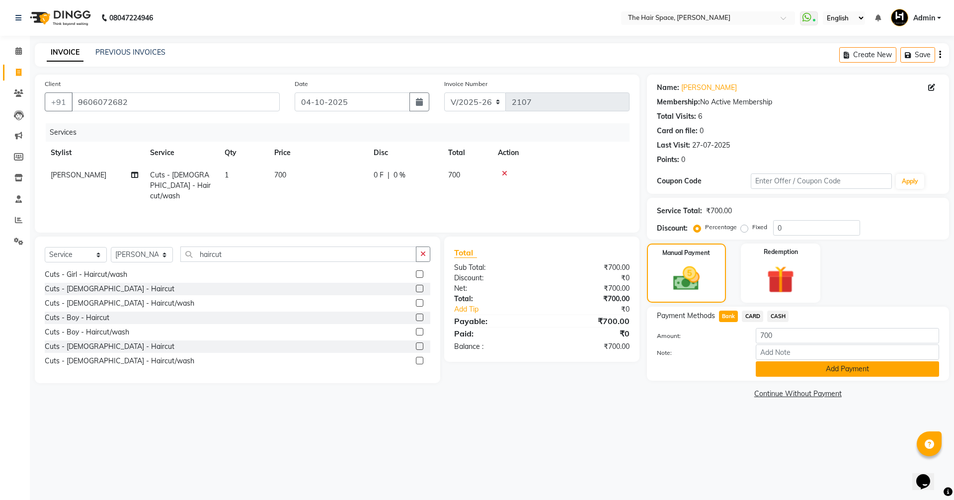
click at [781, 372] on button "Add Payment" at bounding box center [847, 368] width 183 height 15
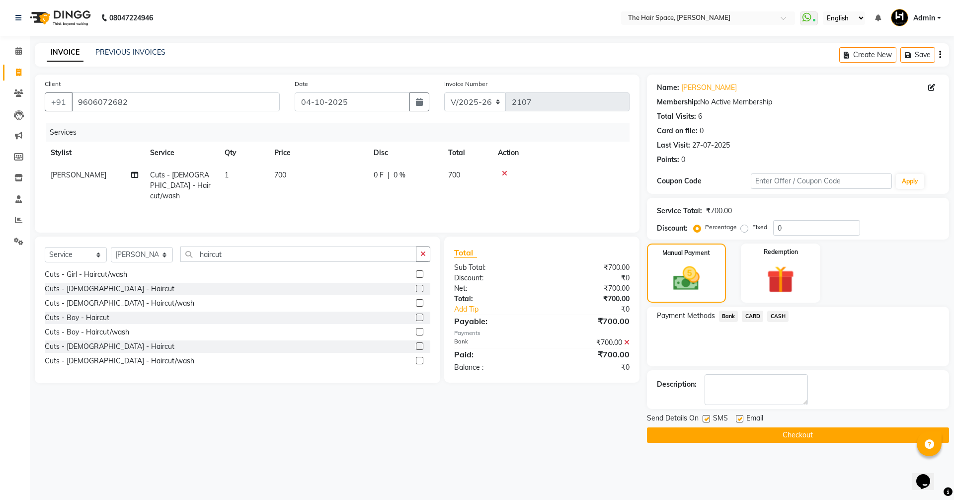
click at [740, 418] on label at bounding box center [739, 418] width 7 height 7
click at [740, 418] on input "checkbox" at bounding box center [739, 419] width 6 height 6
checkbox input "false"
drag, startPoint x: 701, startPoint y: 417, endPoint x: 707, endPoint y: 418, distance: 6.5
click at [702, 418] on div "Send Details On SMS Email" at bounding box center [798, 419] width 302 height 12
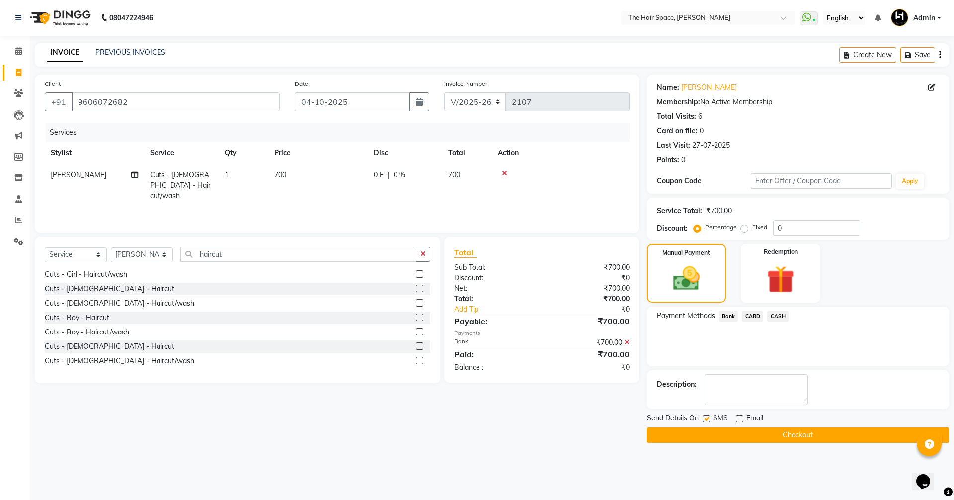
click at [708, 418] on label at bounding box center [705, 418] width 7 height 7
click at [708, 418] on input "checkbox" at bounding box center [705, 419] width 6 height 6
checkbox input "false"
click at [716, 431] on button "Checkout" at bounding box center [798, 434] width 302 height 15
